Goal: Information Seeking & Learning: Learn about a topic

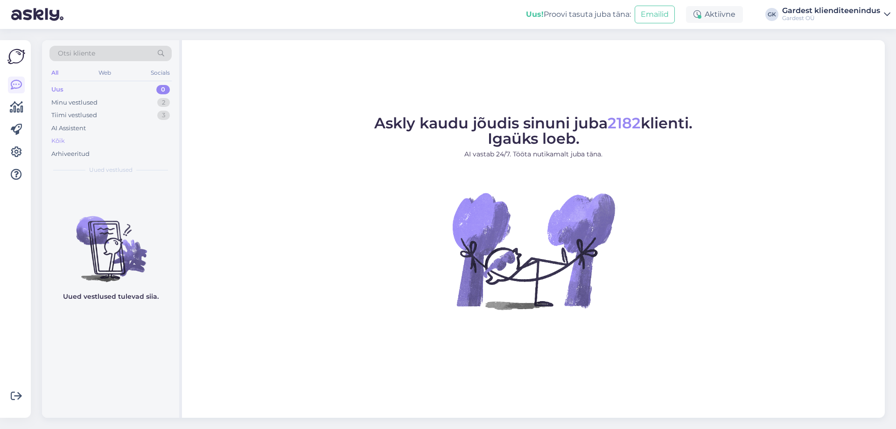
click at [73, 137] on div "Kõik" at bounding box center [110, 140] width 122 height 13
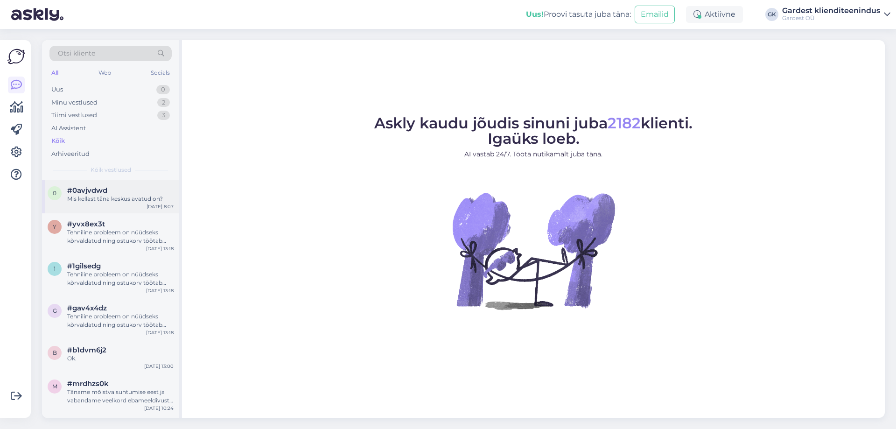
click at [126, 200] on div "Mis kellast täna keskus avatud on?" at bounding box center [120, 199] width 106 height 8
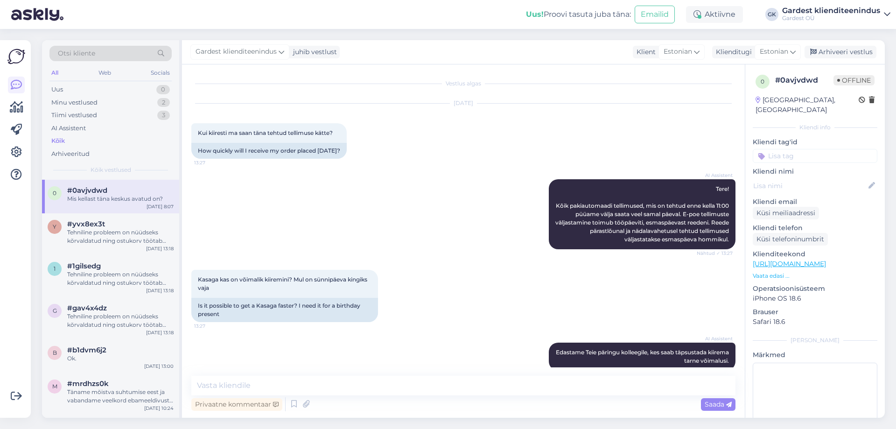
scroll to position [129, 0]
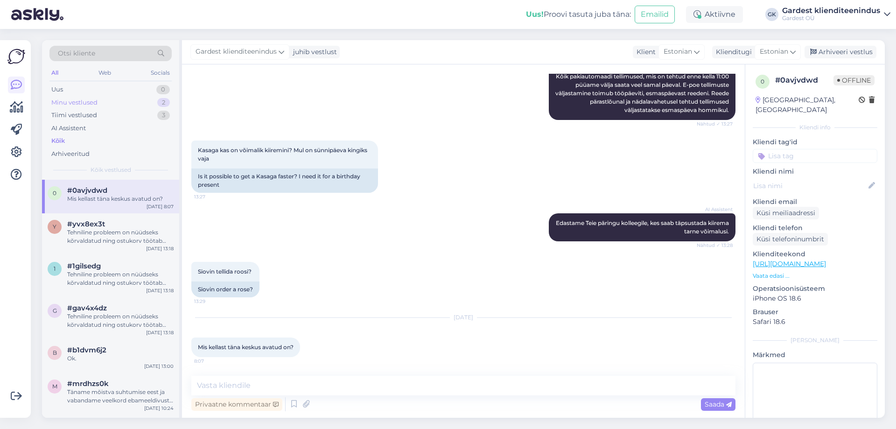
click at [83, 103] on div "Minu vestlused" at bounding box center [74, 102] width 46 height 9
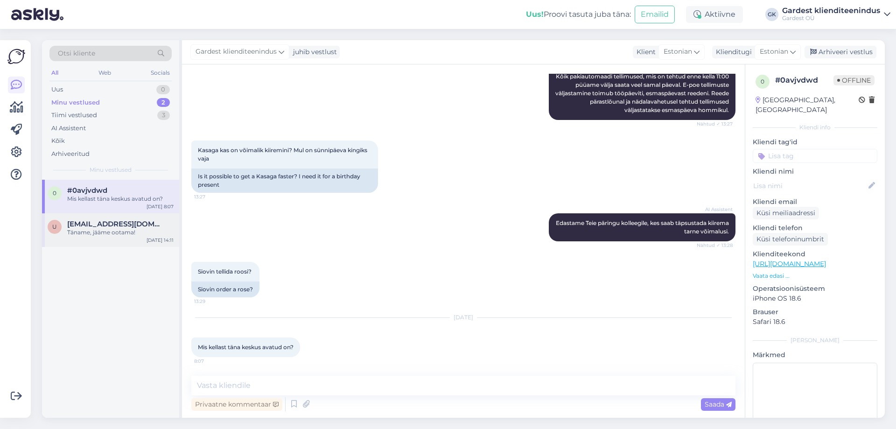
click at [101, 231] on div "Täname, jääme ootama!" at bounding box center [120, 232] width 106 height 8
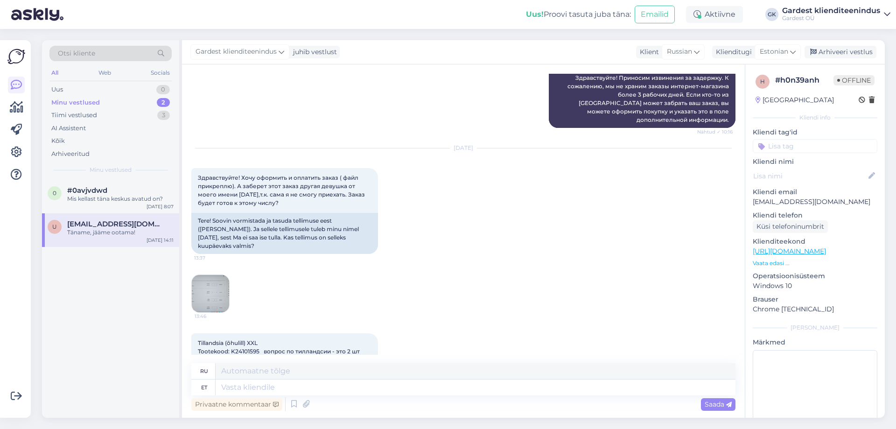
scroll to position [1183, 0]
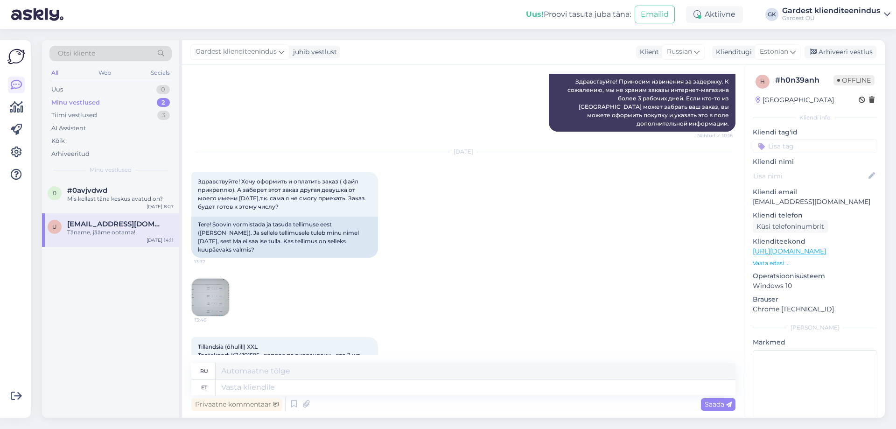
click at [216, 279] on img at bounding box center [210, 297] width 37 height 37
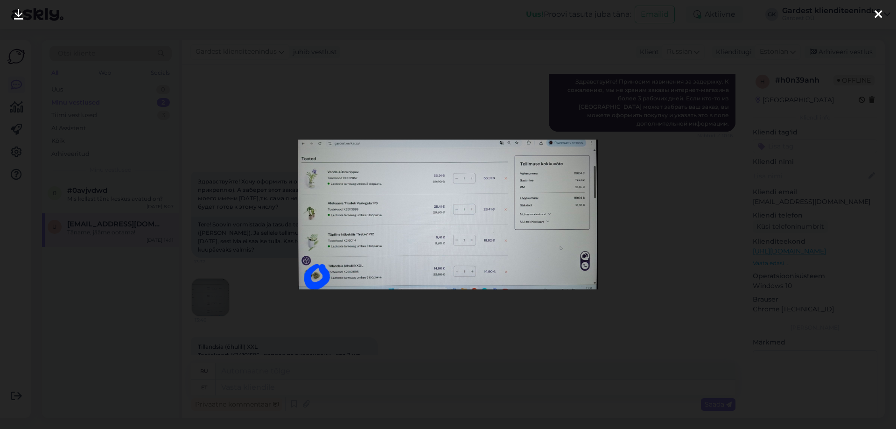
click at [610, 77] on div at bounding box center [448, 214] width 896 height 429
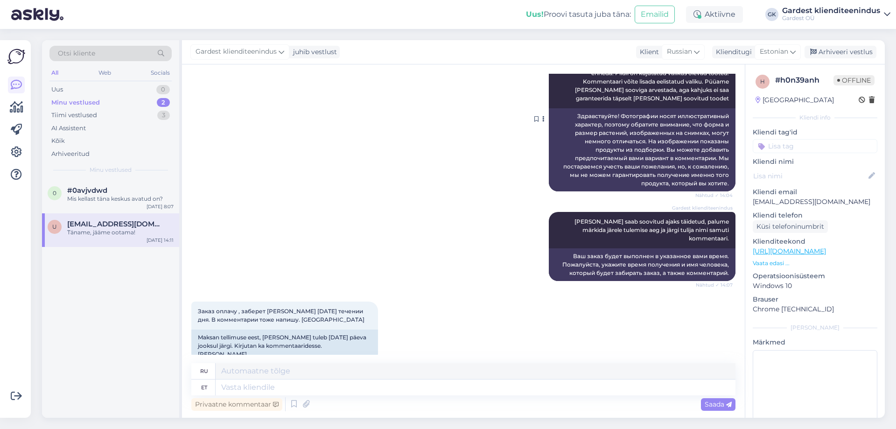
scroll to position [1603, 0]
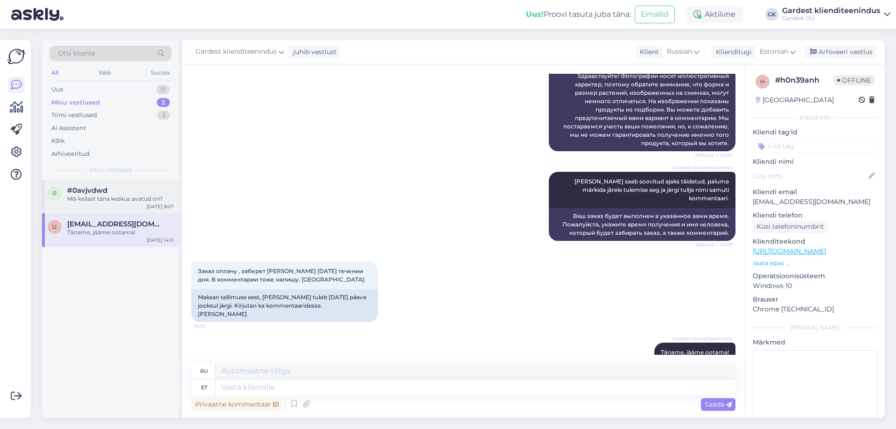
click at [89, 192] on span "#0avjvdwd" at bounding box center [87, 190] width 40 height 8
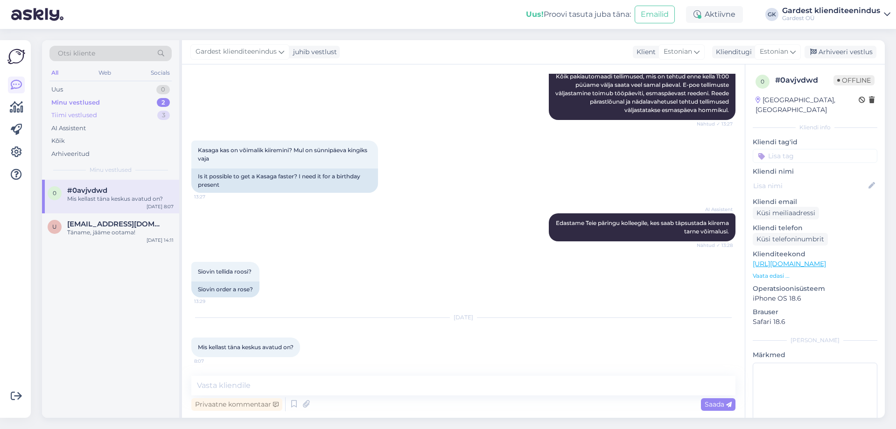
click at [81, 111] on div "Tiimi vestlused" at bounding box center [74, 115] width 46 height 9
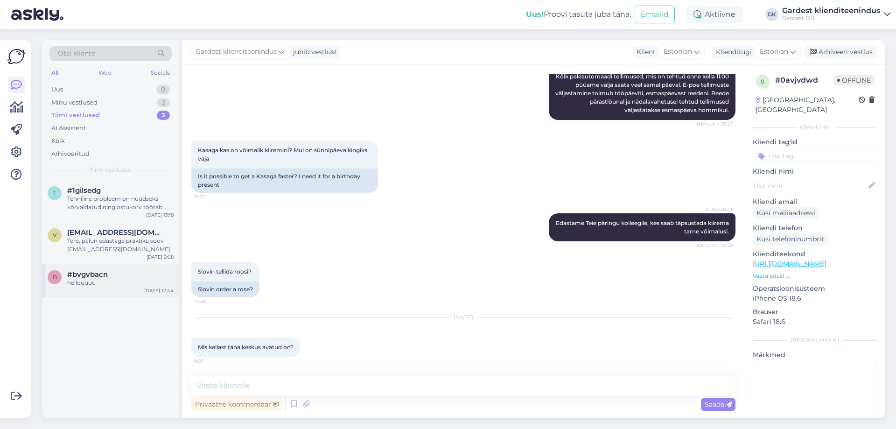
click at [99, 278] on span "#bvgvbacn" at bounding box center [87, 274] width 41 height 8
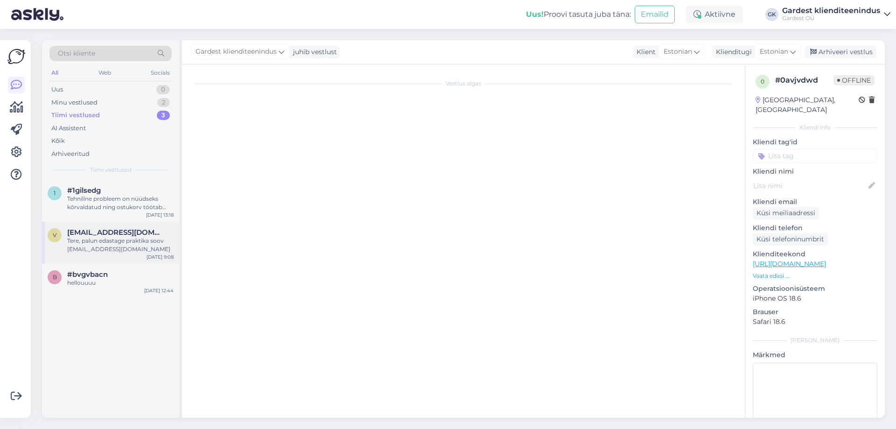
click at [92, 244] on div "Tere, palun edastage praktika soov [EMAIL_ADDRESS][DOMAIN_NAME]" at bounding box center [120, 245] width 106 height 17
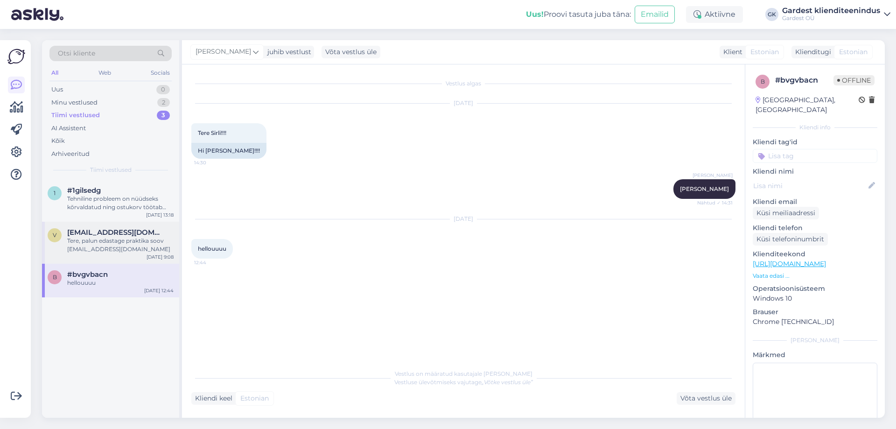
click at [116, 234] on span "[EMAIL_ADDRESS][DOMAIN_NAME]" at bounding box center [115, 232] width 97 height 8
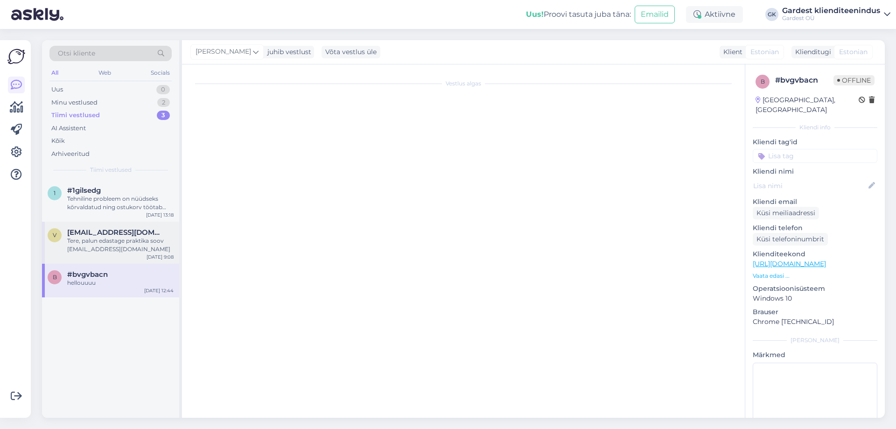
scroll to position [256, 0]
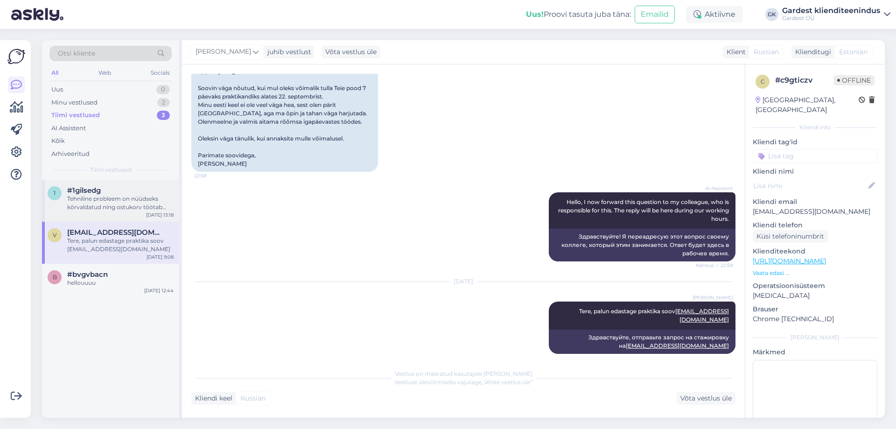
click at [88, 202] on div "Tehniline probleem on nüüdseks kõrvaldatud ning ostukorv töötab tavapäraselt. […" at bounding box center [120, 203] width 106 height 17
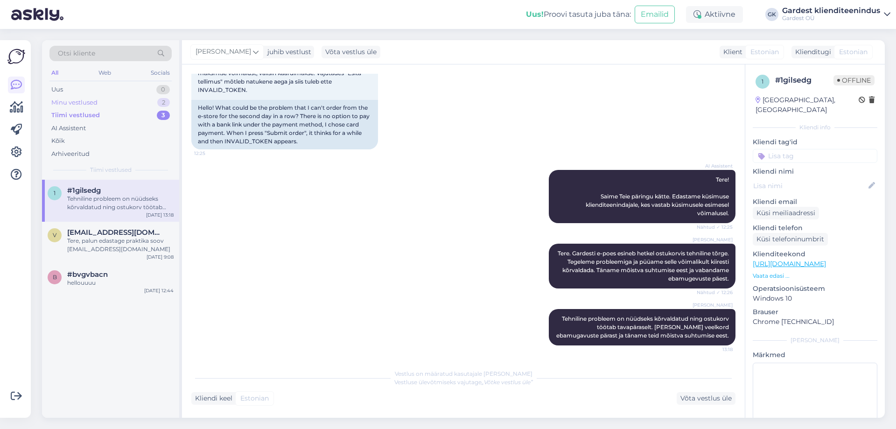
click at [75, 99] on div "Minu vestlused" at bounding box center [74, 102] width 46 height 9
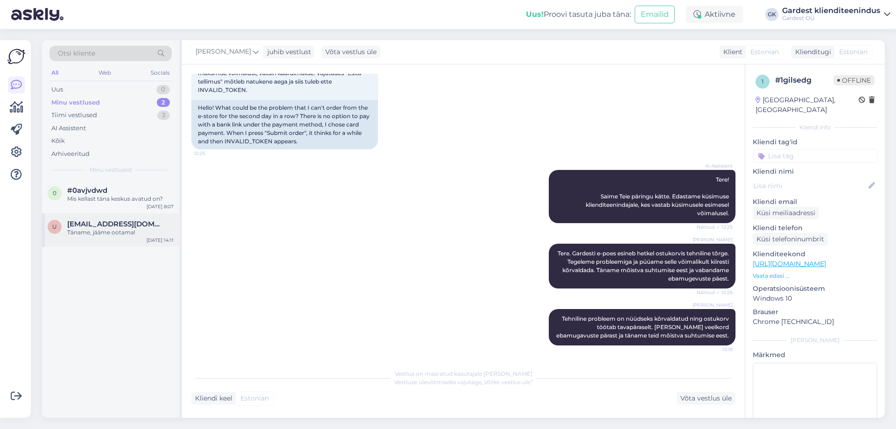
click at [106, 231] on div "Täname, jääme ootama!" at bounding box center [120, 232] width 106 height 8
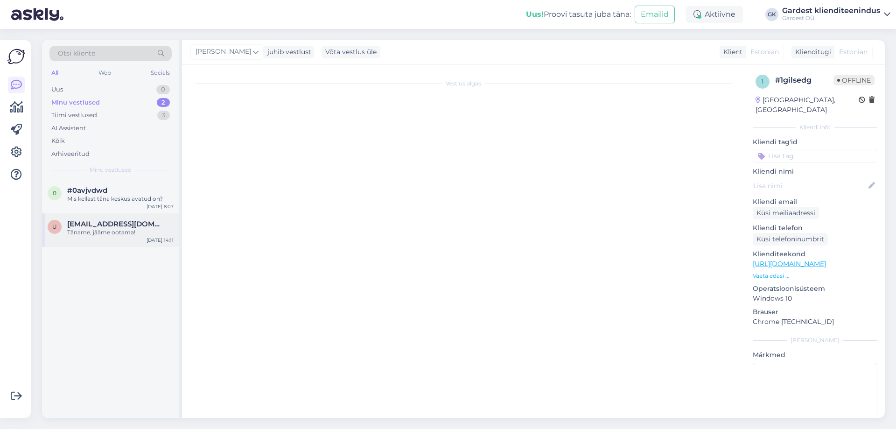
scroll to position [1603, 0]
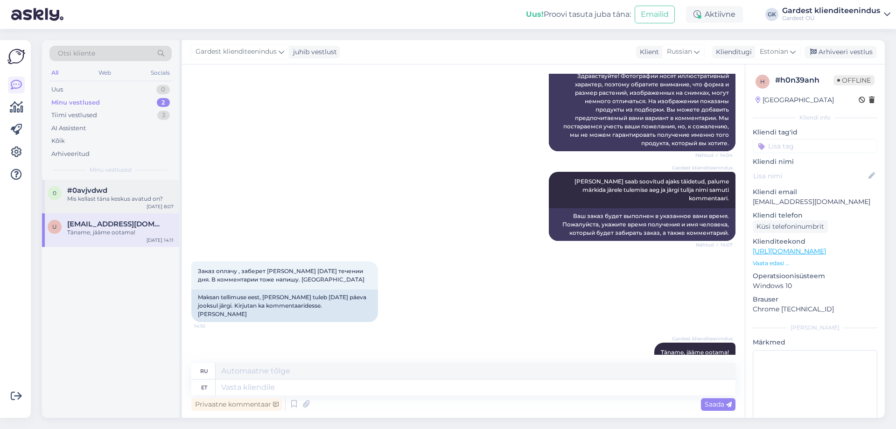
click at [111, 195] on div "Mis kellast täna keskus avatud on?" at bounding box center [120, 199] width 106 height 8
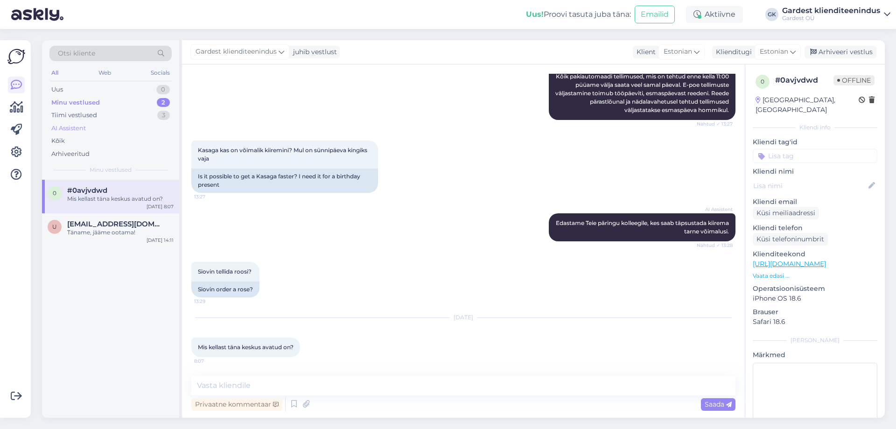
click at [84, 134] on div "AI Assistent" at bounding box center [110, 128] width 122 height 13
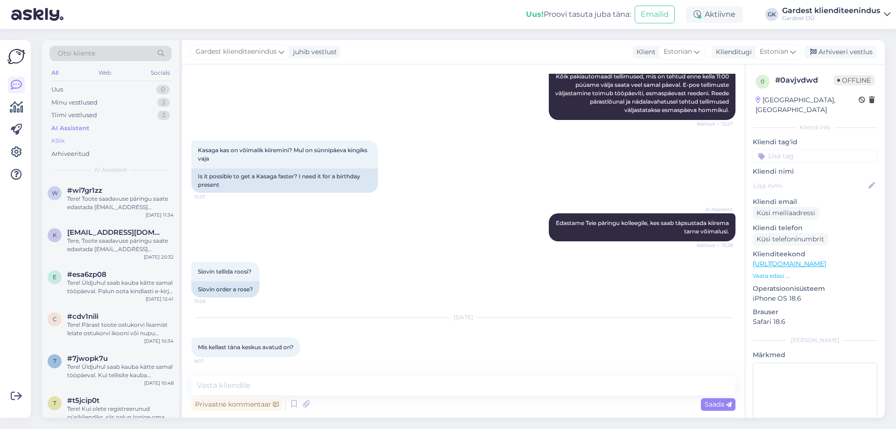
click at [84, 143] on div "Kõik" at bounding box center [110, 140] width 122 height 13
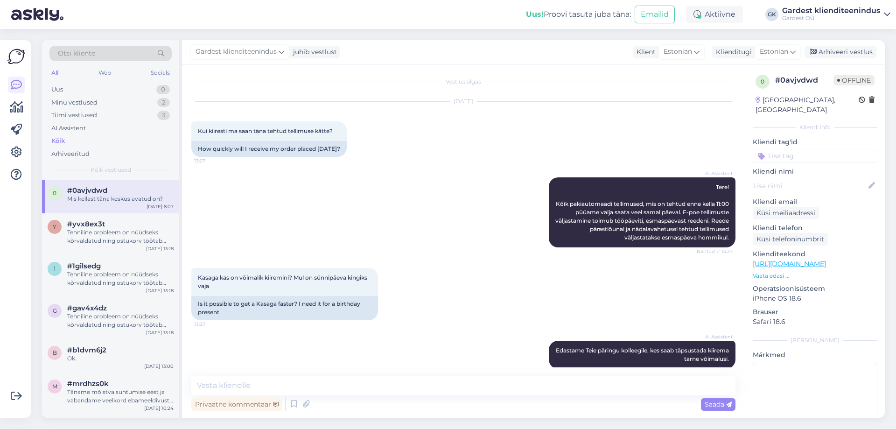
scroll to position [0, 0]
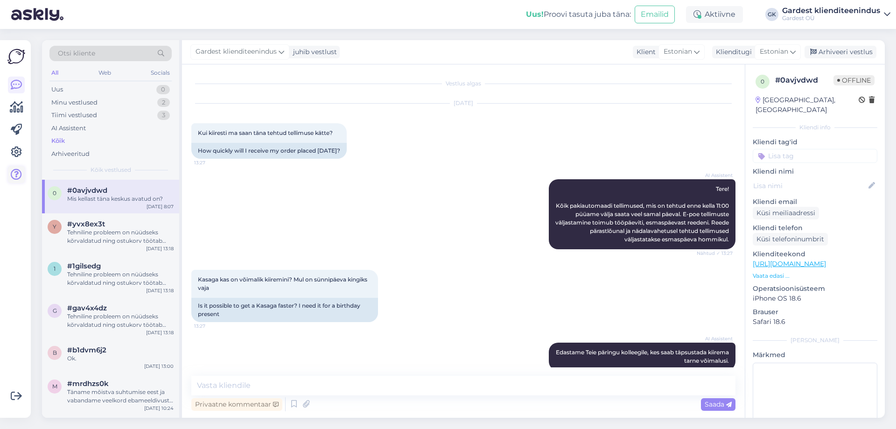
click at [15, 169] on icon at bounding box center [16, 174] width 11 height 11
